Goal: Information Seeking & Learning: Understand process/instructions

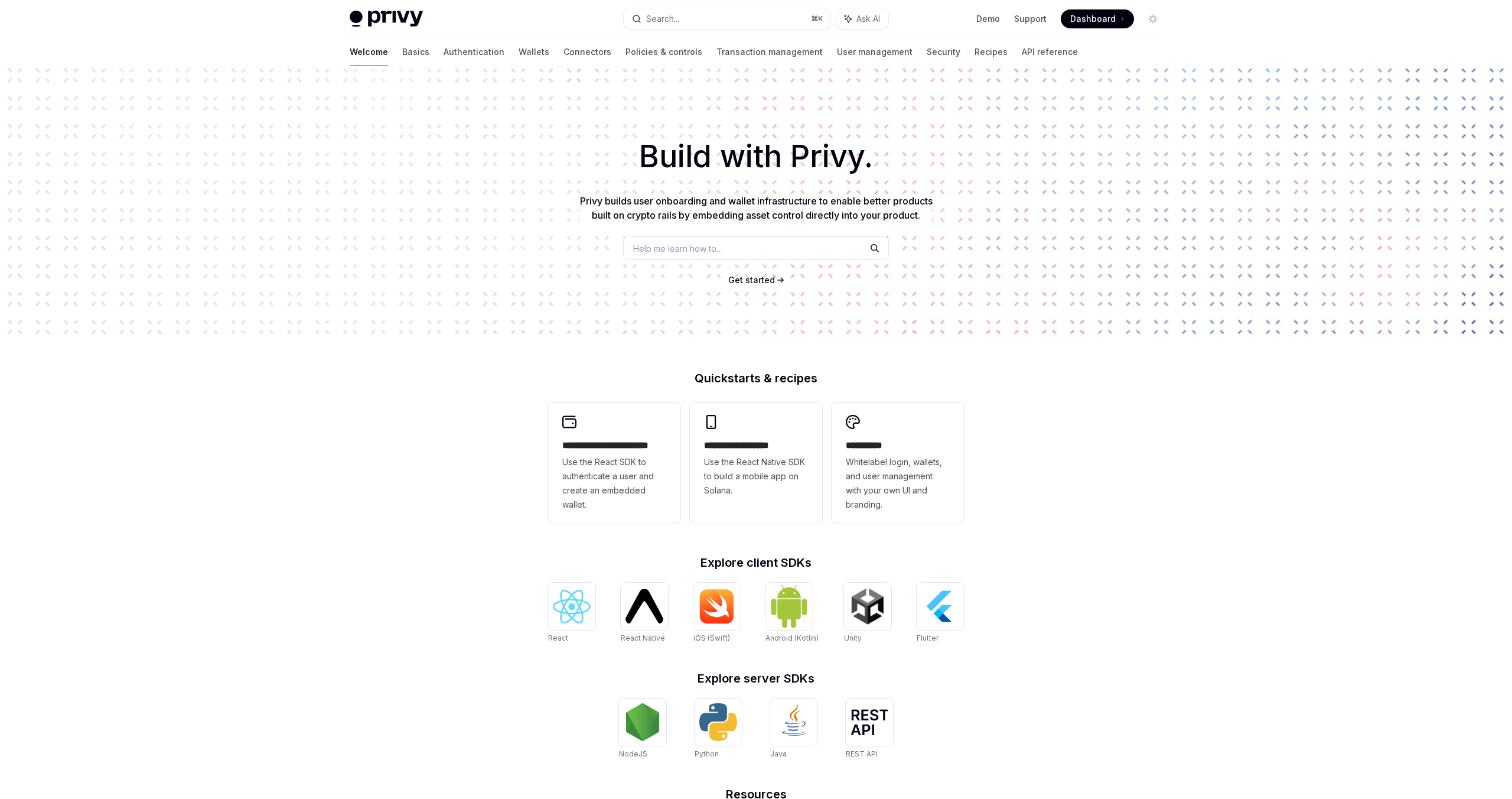
scroll to position [141, 0]
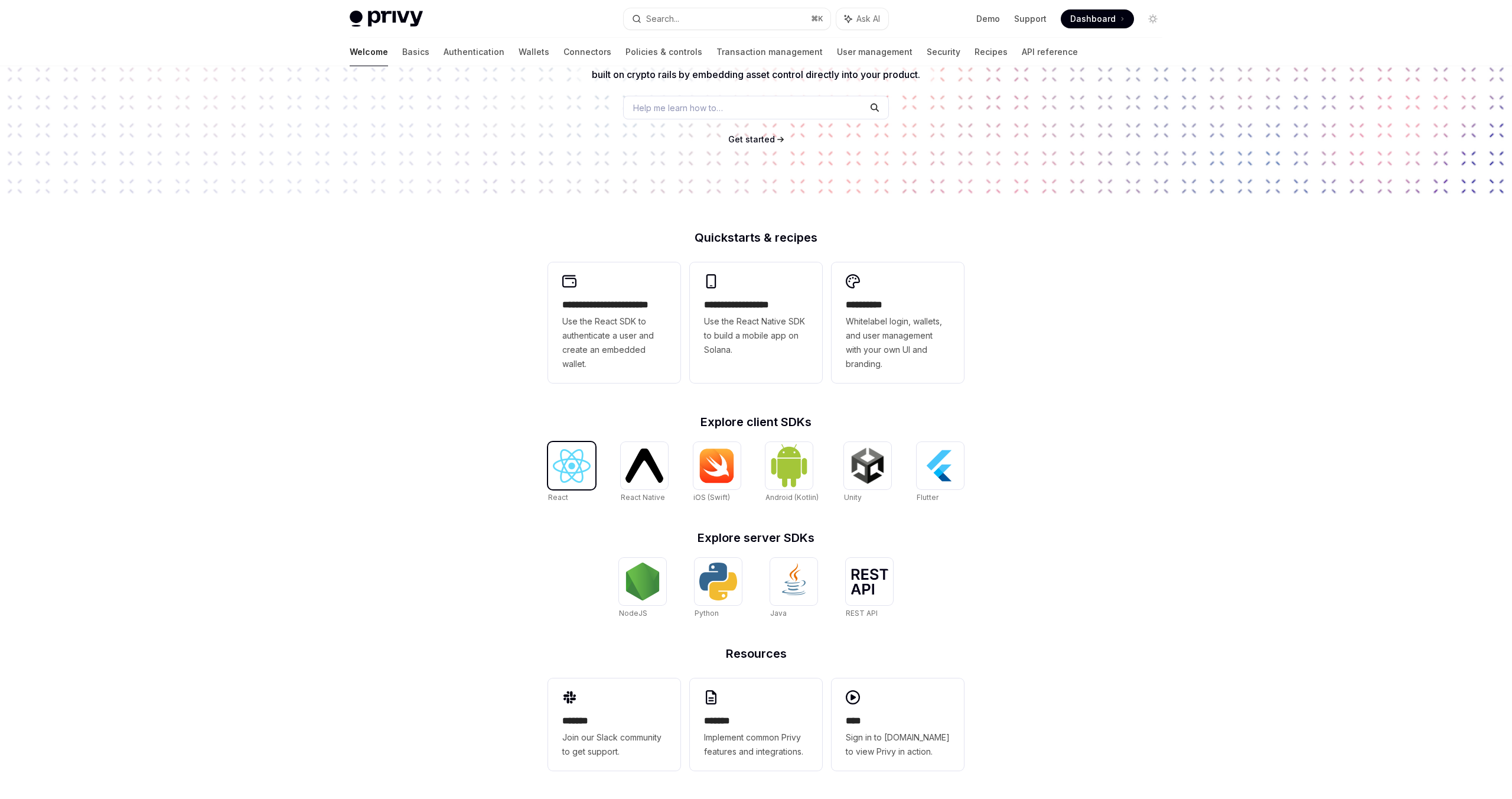
click at [558, 466] on img at bounding box center [572, 466] width 38 height 34
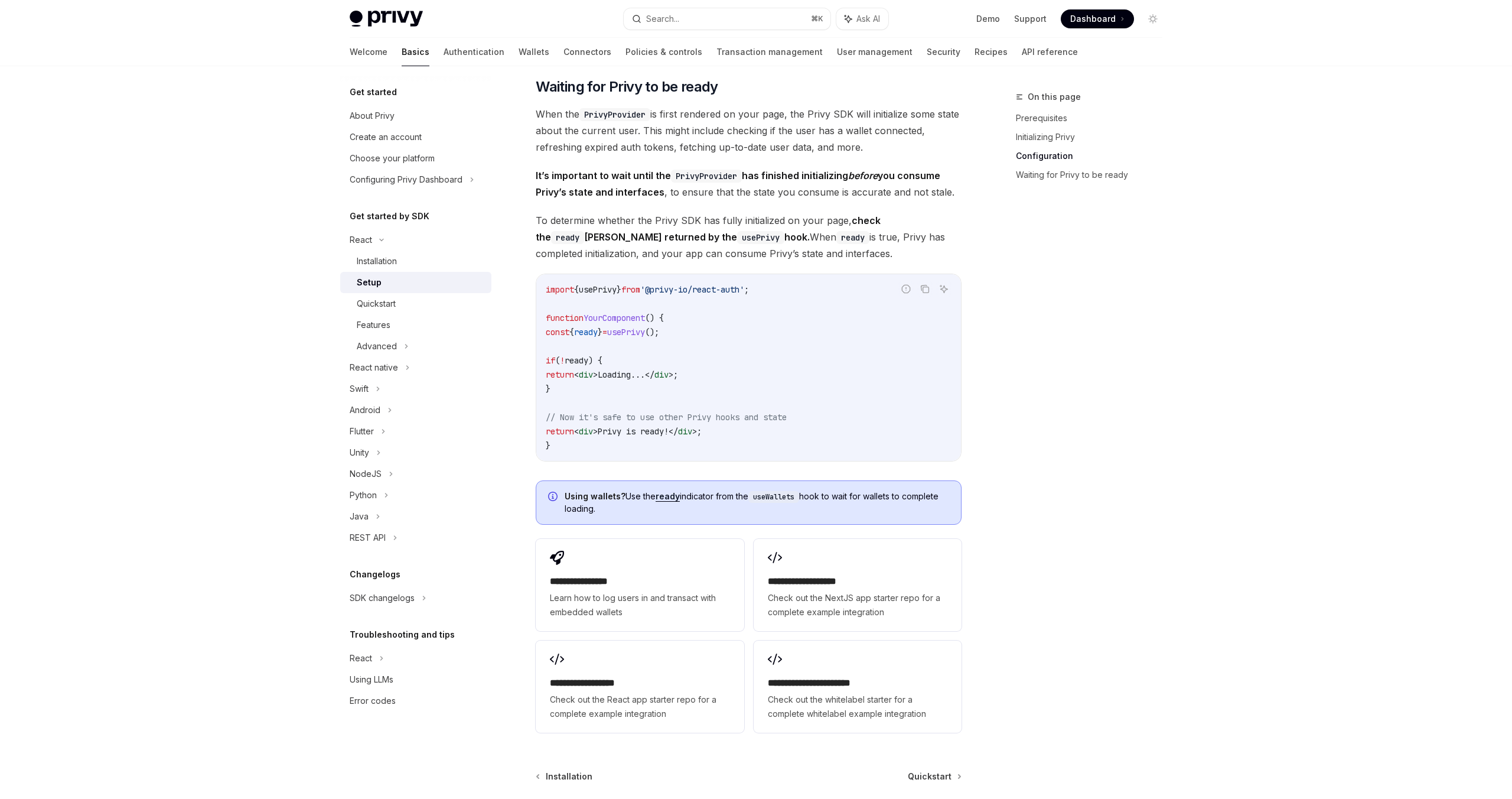
scroll to position [1194, 0]
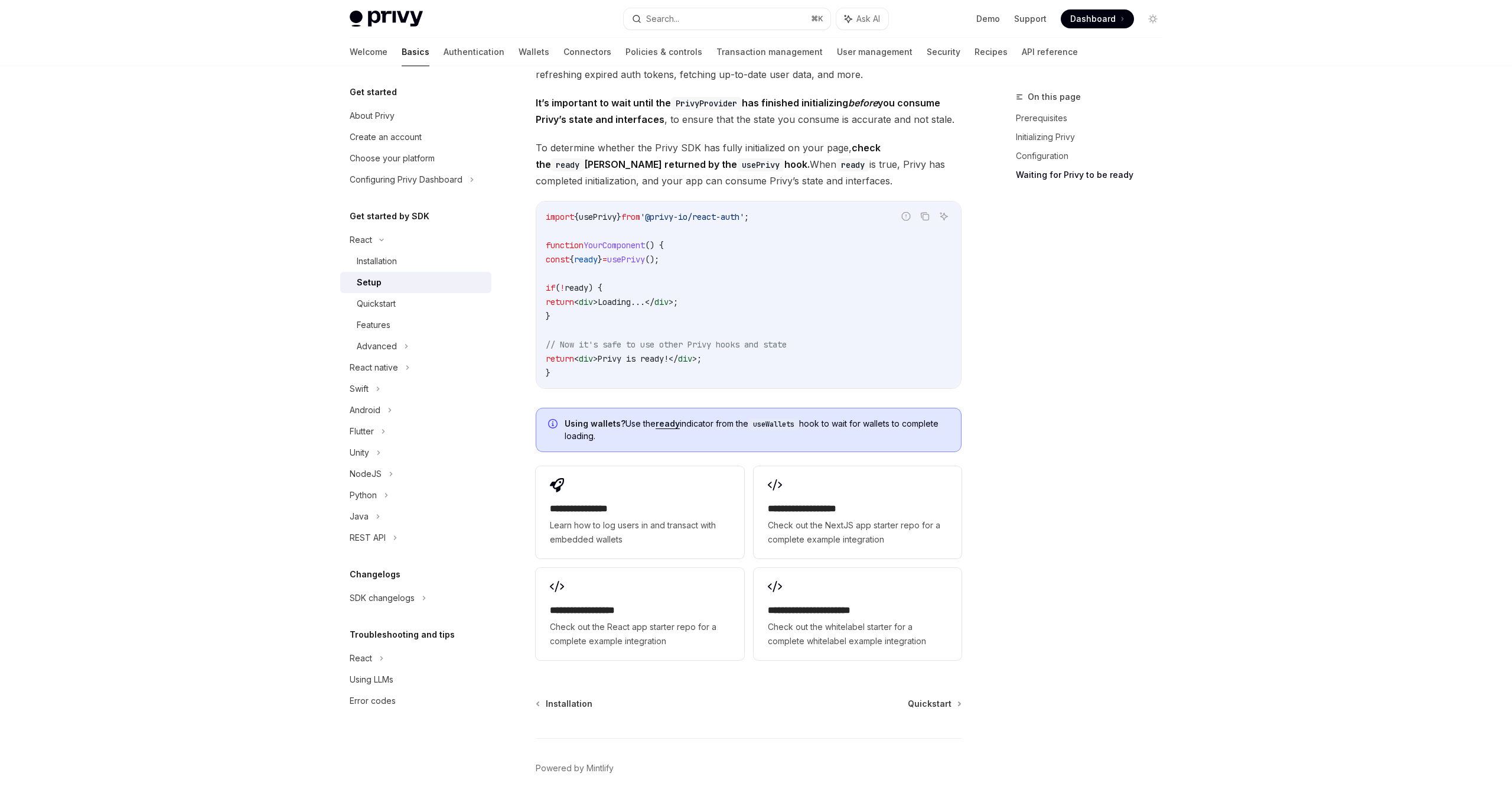
click at [707, 425] on span "Using wallets? Use the ready indicator from the useWallets hook to wait for wal…" at bounding box center [757, 430] width 385 height 24
click at [838, 424] on span "Using wallets? Use the ready indicator from the useWallets hook to wait for wal…" at bounding box center [757, 430] width 385 height 24
click at [604, 424] on strong "Using wallets?" at bounding box center [595, 423] width 61 height 10
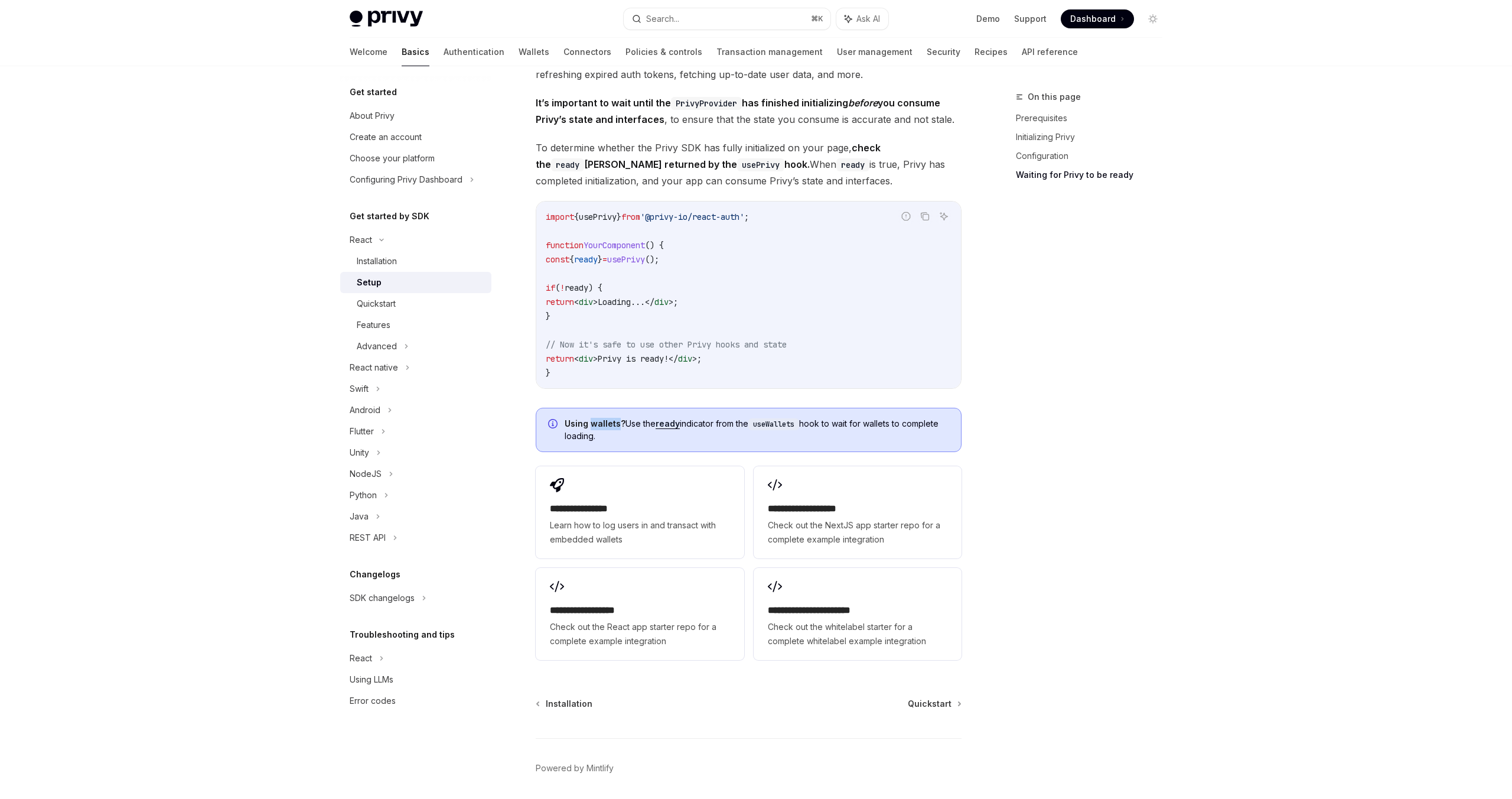
click at [604, 424] on strong "Using wallets?" at bounding box center [595, 423] width 61 height 10
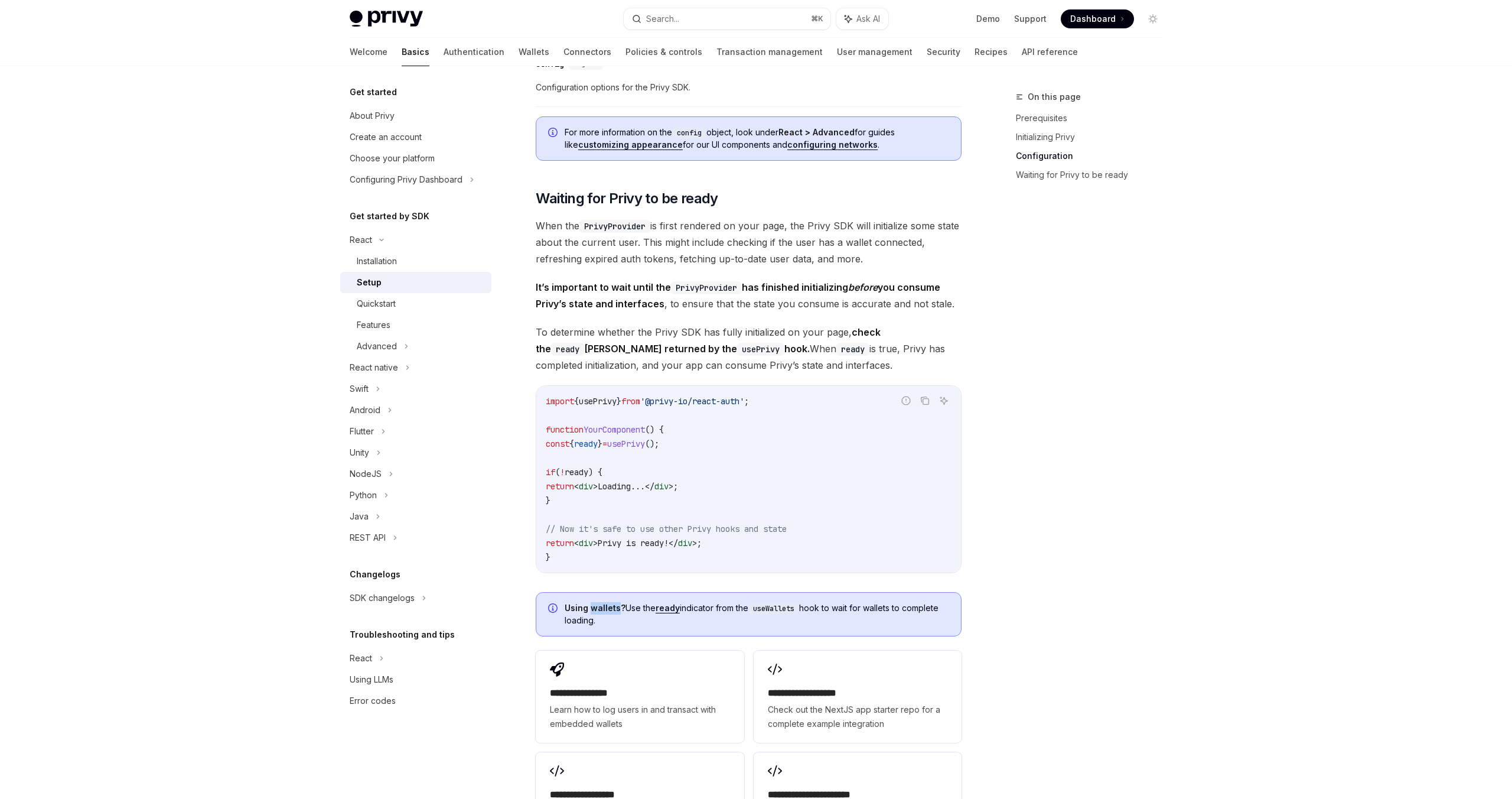
scroll to position [975, 0]
